Goal: Navigation & Orientation: Find specific page/section

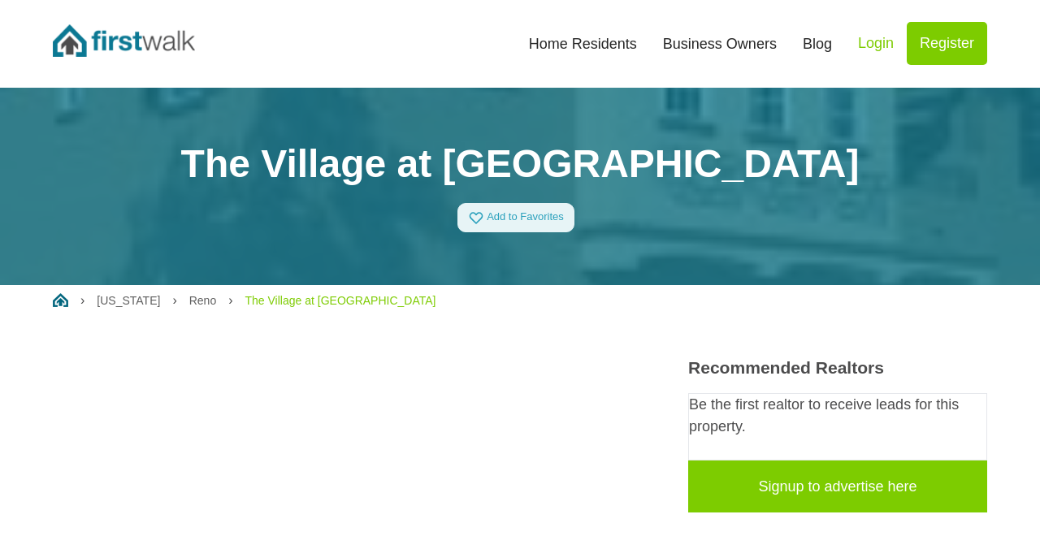
click at [565, 45] on link "Home Residents" at bounding box center [583, 44] width 134 height 36
